Goal: Transaction & Acquisition: Purchase product/service

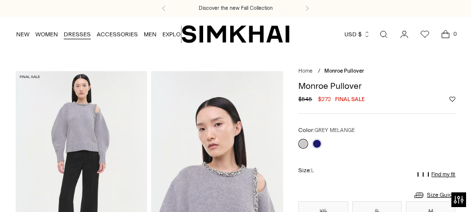
click at [77, 34] on link "DRESSES" at bounding box center [77, 35] width 27 height 22
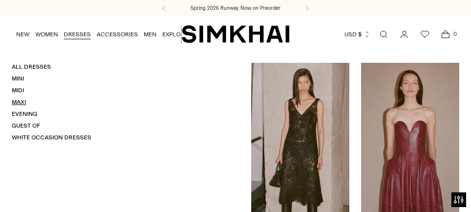
click at [20, 104] on link "Maxi" at bounding box center [19, 102] width 14 height 7
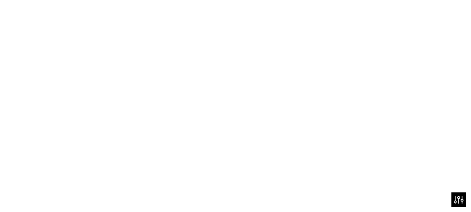
click at [2, 15] on div "Spring 2026 Runway, Now on Preorder" at bounding box center [235, 8] width 471 height 17
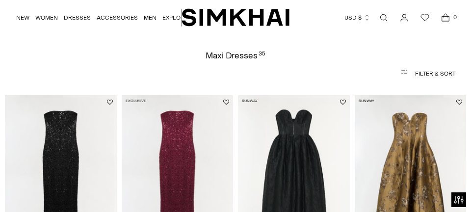
scroll to position [42, 0]
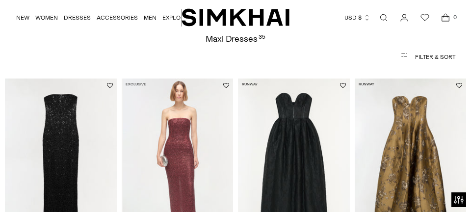
scroll to position [0, 223]
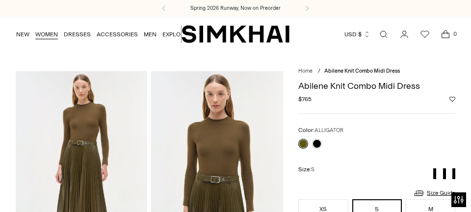
click at [49, 30] on link "WOMEN" at bounding box center [46, 35] width 23 height 22
